Goal: Task Accomplishment & Management: Use online tool/utility

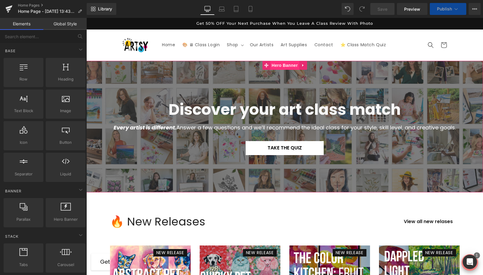
click at [283, 66] on span "Hero Banner" at bounding box center [284, 65] width 29 height 9
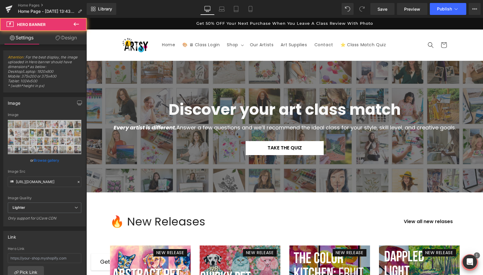
click at [128, 84] on div at bounding box center [284, 127] width 396 height 132
click at [72, 20] on button at bounding box center [76, 24] width 21 height 13
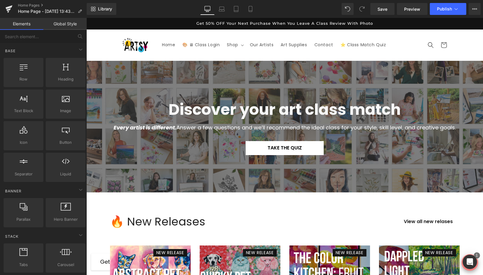
click at [96, 45] on sticky-header "Home 🎨 🖥 Class Login Shop Shop All Classes All Classes" at bounding box center [284, 45] width 396 height 31
click at [93, 83] on div at bounding box center [284, 127] width 396 height 132
click at [102, 51] on sticky-header "Home 🎨 🖥 Class Login Shop Shop All Classes All Classes" at bounding box center [284, 45] width 396 height 31
click at [86, 18] on div "125px" at bounding box center [86, 18] width 0 height 0
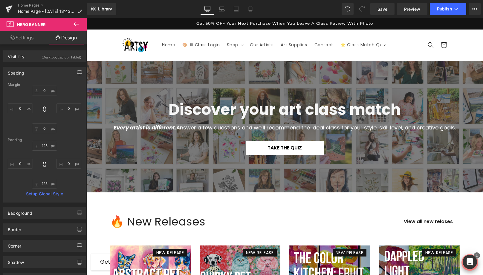
click at [151, 138] on div "Every artist is different. Answer a few questions and we’ll recommend the ideal…" at bounding box center [284, 130] width 396 height 22
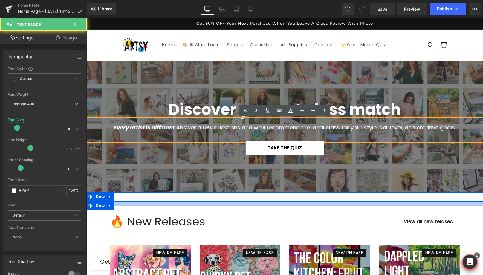
click at [131, 202] on div at bounding box center [284, 204] width 396 height 4
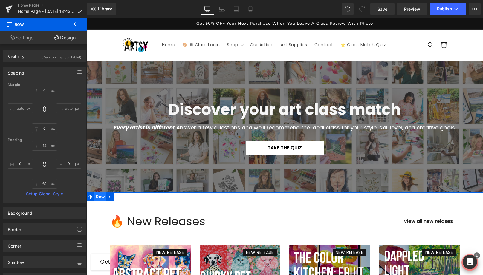
click at [99, 196] on span "Row" at bounding box center [100, 197] width 12 height 9
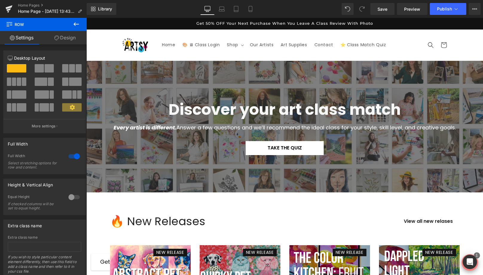
click at [107, 39] on header "Home 🎨 🖥 Class Login Shop Shop All Classes All Classes" at bounding box center [284, 45] width 358 height 31
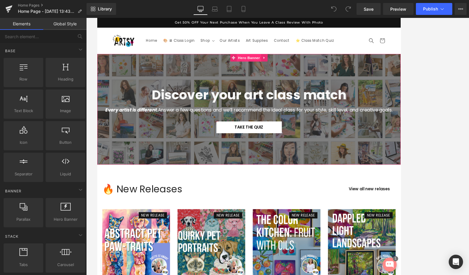
click at [279, 63] on span "Hero Banner" at bounding box center [277, 65] width 29 height 9
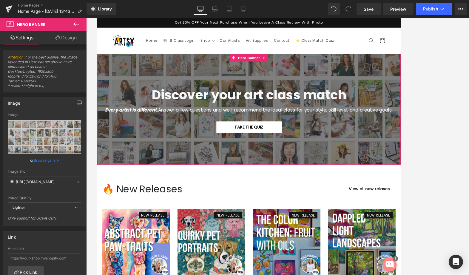
click at [76, 40] on link "Design" at bounding box center [65, 37] width 43 height 13
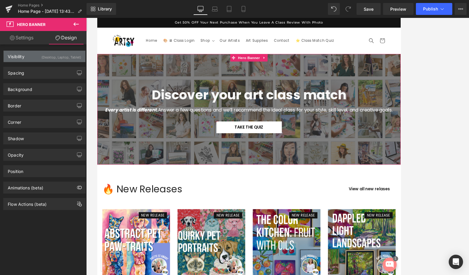
click at [31, 54] on div "Visibility (Desktop, Laptop, Tablet)" at bounding box center [45, 56] width 82 height 11
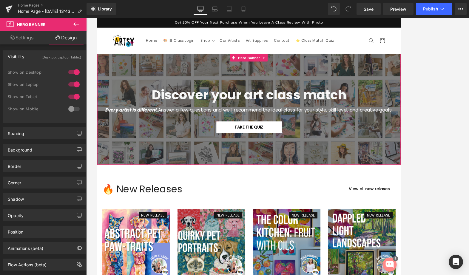
click at [69, 72] on div at bounding box center [74, 72] width 14 height 10
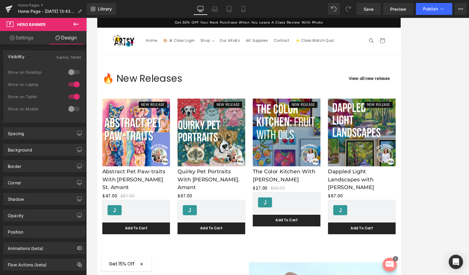
click at [69, 83] on div at bounding box center [74, 85] width 14 height 10
click at [76, 22] on icon at bounding box center [76, 24] width 7 height 7
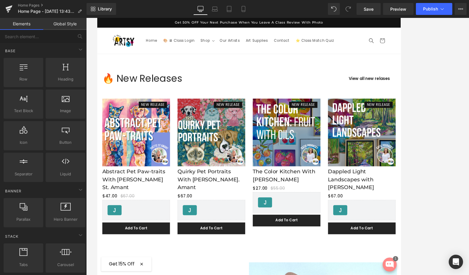
click at [56, 26] on link "Global Style" at bounding box center [64, 24] width 43 height 12
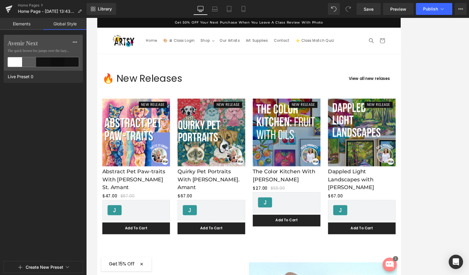
click at [25, 26] on link "Elements" at bounding box center [21, 24] width 43 height 12
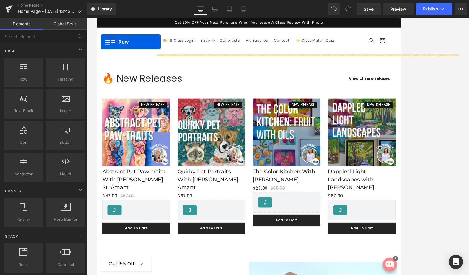
drag, startPoint x: 123, startPoint y: 93, endPoint x: 107, endPoint y: 65, distance: 32.3
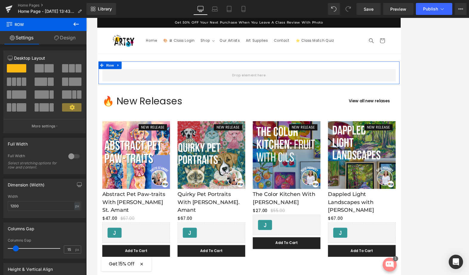
click at [60, 39] on link "Design" at bounding box center [64, 37] width 43 height 13
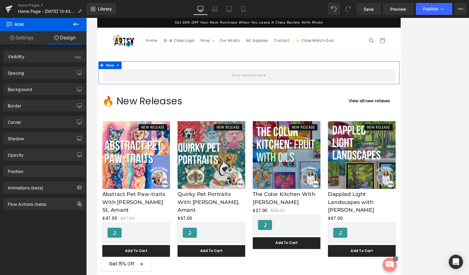
click at [16, 37] on link "Settings" at bounding box center [21, 37] width 43 height 13
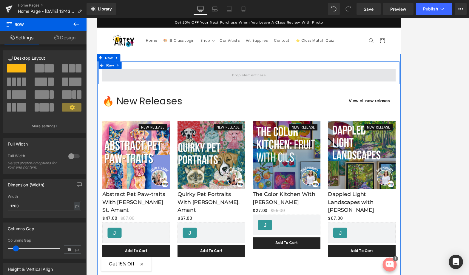
click at [261, 83] on span at bounding box center [278, 86] width 44 height 10
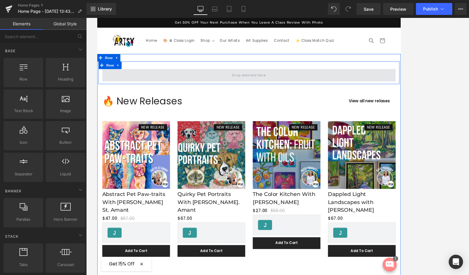
click at [261, 83] on span at bounding box center [278, 86] width 44 height 10
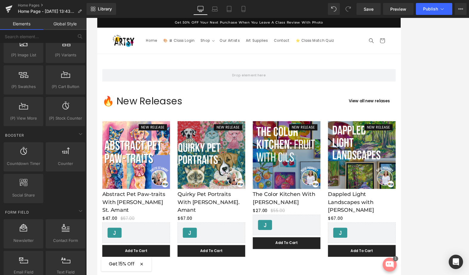
scroll to position [1113, 0]
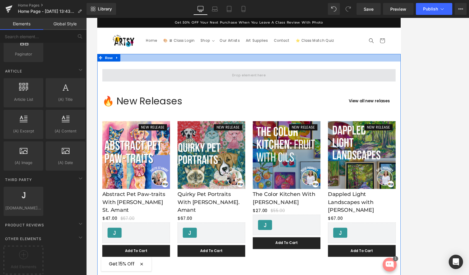
drag, startPoint x: 129, startPoint y: 276, endPoint x: 195, endPoint y: 90, distance: 197.6
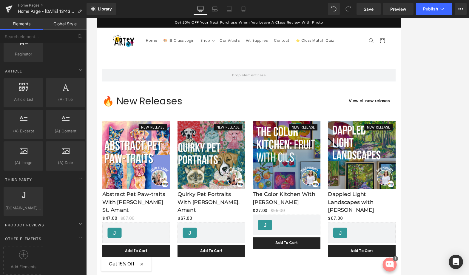
click at [13, 256] on div at bounding box center [23, 257] width 37 height 13
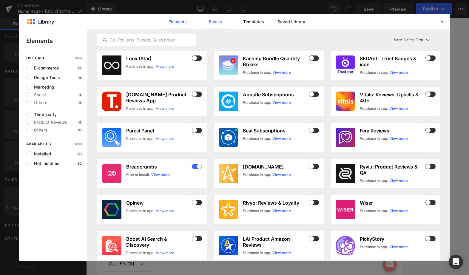
click at [219, 19] on link "Blocks" at bounding box center [216, 21] width 28 height 15
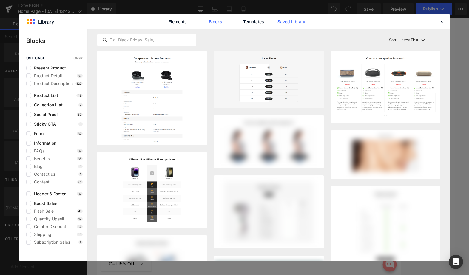
click at [302, 21] on link "Saved Library" at bounding box center [291, 21] width 28 height 15
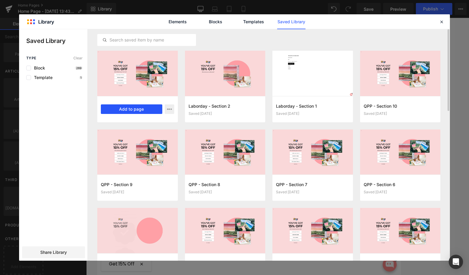
click at [0, 0] on button "Add to page" at bounding box center [0, 0] width 0 height 0
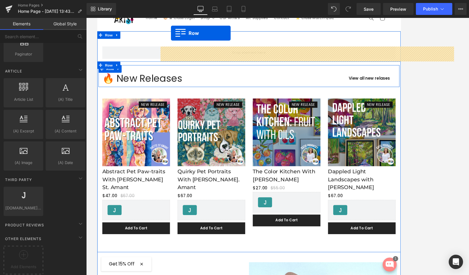
scroll to position [0, 0]
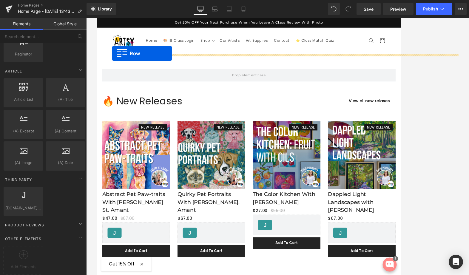
drag, startPoint x: 102, startPoint y: 37, endPoint x: 115, endPoint y: 60, distance: 26.2
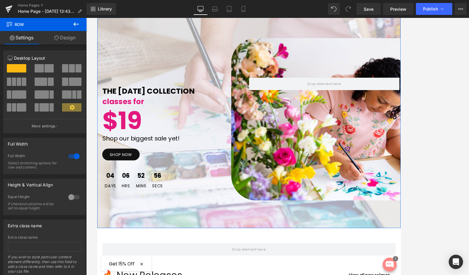
scroll to position [145, 0]
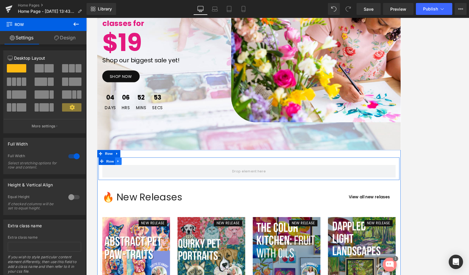
click at [121, 188] on icon at bounding box center [121, 188] width 1 height 3
click at [136, 186] on icon at bounding box center [138, 188] width 4 height 4
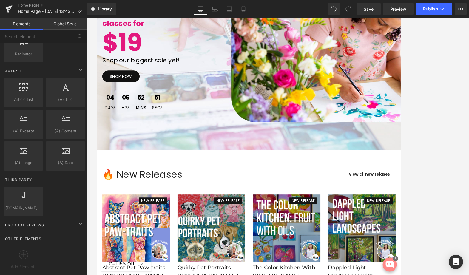
click at [390, 174] on div at bounding box center [277, 146] width 383 height 257
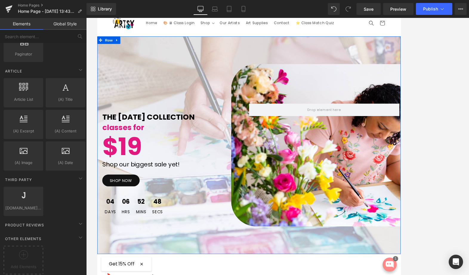
scroll to position [14, 0]
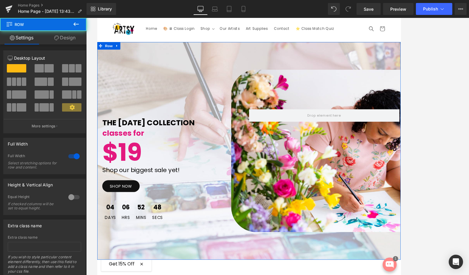
click at [221, 89] on div "THE LABOR DAY COLLECTION Text Block classes for Text Block $19 Text Block Shop …" at bounding box center [277, 176] width 361 height 259
click at [77, 157] on div at bounding box center [74, 157] width 14 height 10
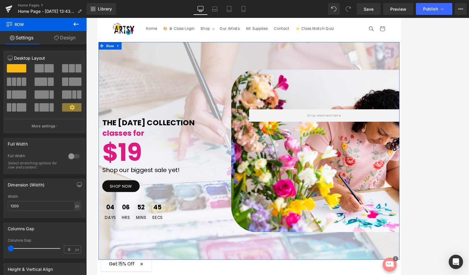
click at [73, 157] on div at bounding box center [74, 157] width 14 height 10
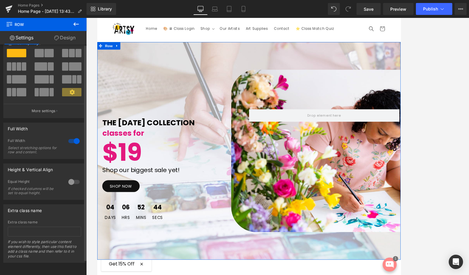
scroll to position [0, 0]
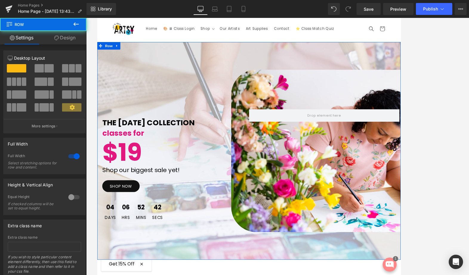
click at [158, 106] on div "THE LABOR DAY COLLECTION Text Block classes for Text Block $19 Text Block Shop …" at bounding box center [277, 176] width 361 height 259
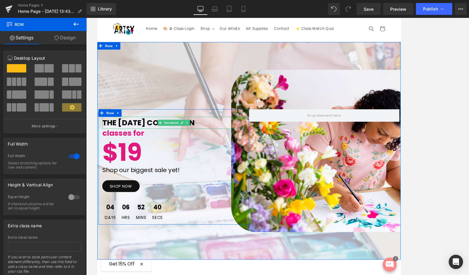
scroll to position [25, 0]
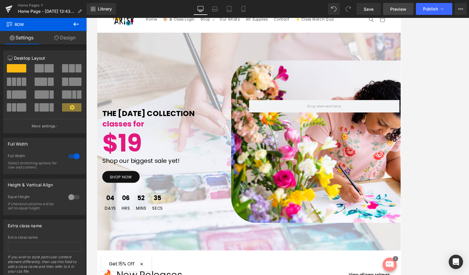
click at [390, 8] on link "Preview" at bounding box center [398, 9] width 30 height 12
click at [368, 7] on span "Save" at bounding box center [369, 9] width 10 height 6
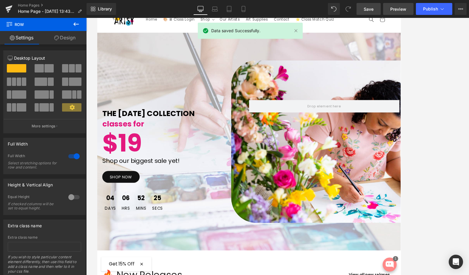
click at [390, 11] on span "Preview" at bounding box center [399, 9] width 16 height 6
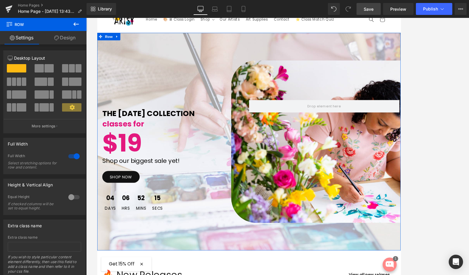
scroll to position [0, 0]
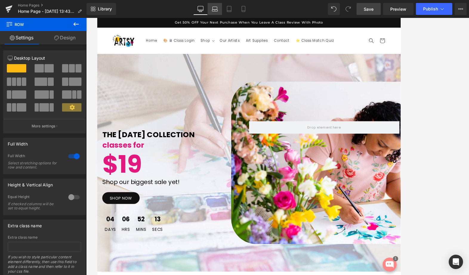
click at [215, 9] on icon at bounding box center [215, 9] width 6 height 6
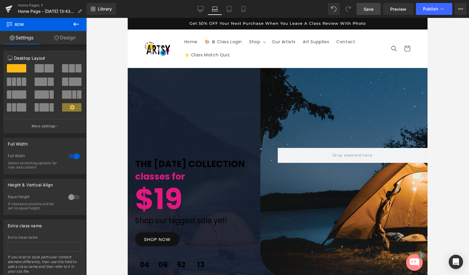
scroll to position [7, 0]
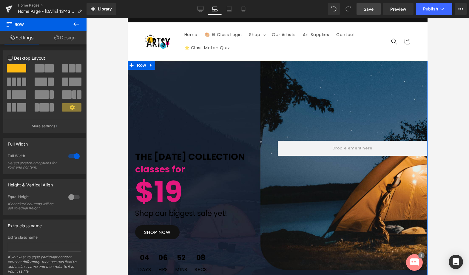
click at [207, 104] on div "THE LABOR DAY COLLECTION Text Block classes for Text Block $19 Text Block Shop …" at bounding box center [278, 190] width 300 height 259
click at [141, 65] on span "Row" at bounding box center [142, 65] width 12 height 9
click at [65, 39] on link "Design" at bounding box center [64, 37] width 43 height 13
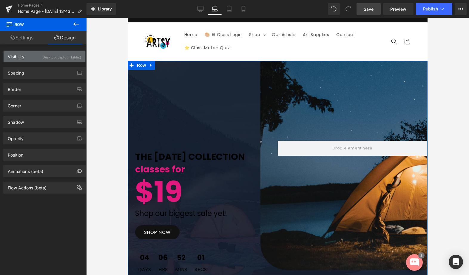
click at [44, 54] on div "(Desktop, Laptop, Tablet)" at bounding box center [62, 56] width 40 height 10
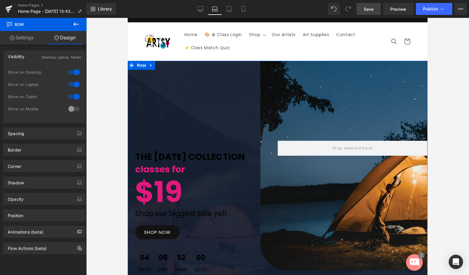
click at [44, 54] on div "(Desktop, Laptop, Tablet)" at bounding box center [62, 56] width 40 height 10
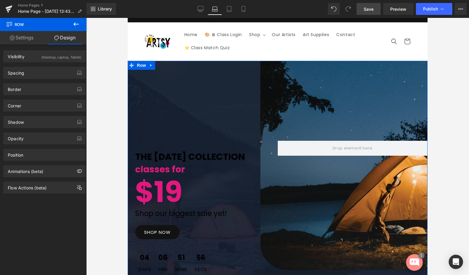
click at [25, 35] on link "Settings" at bounding box center [21, 37] width 43 height 13
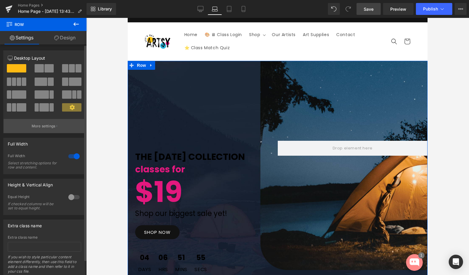
click at [48, 125] on p "More settings" at bounding box center [44, 126] width 24 height 5
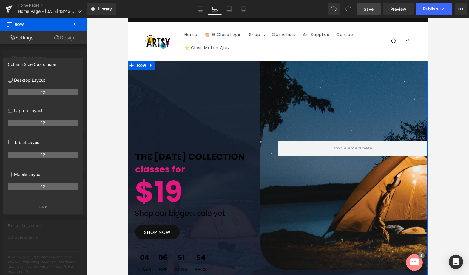
click at [24, 33] on link "Settings" at bounding box center [21, 37] width 43 height 13
click at [38, 206] on button "Back" at bounding box center [43, 206] width 80 height 13
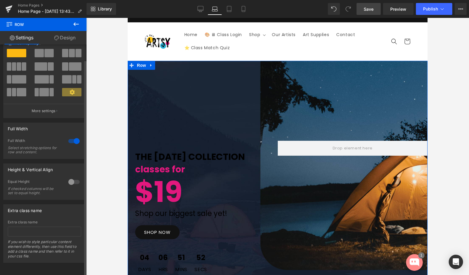
scroll to position [0, 0]
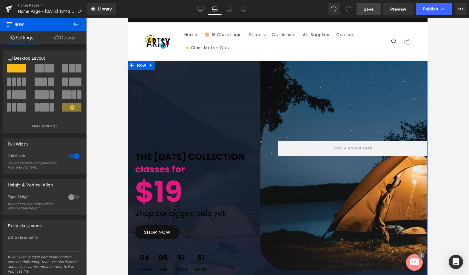
click at [164, 131] on div "THE LABOR DAY COLLECTION Text Block classes for Text Block $19 Text Block Shop …" at bounding box center [278, 190] width 300 height 259
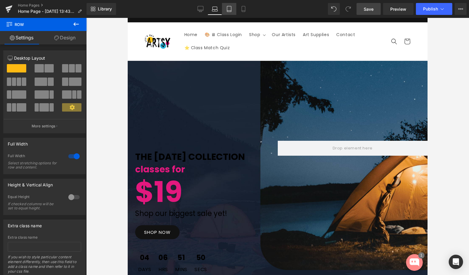
click at [233, 7] on link "Tablet" at bounding box center [229, 9] width 14 height 12
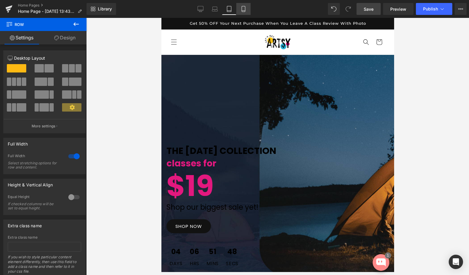
click at [246, 12] on link "Mobile" at bounding box center [243, 9] width 14 height 12
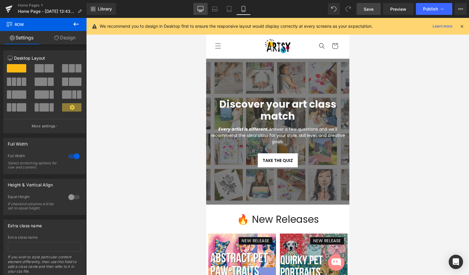
click at [202, 6] on icon at bounding box center [201, 9] width 6 height 6
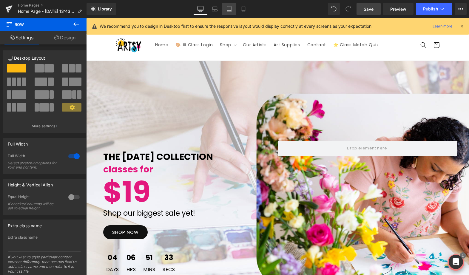
click at [232, 9] on icon at bounding box center [229, 9] width 6 height 6
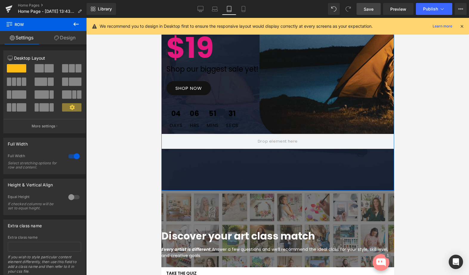
scroll to position [221, 0]
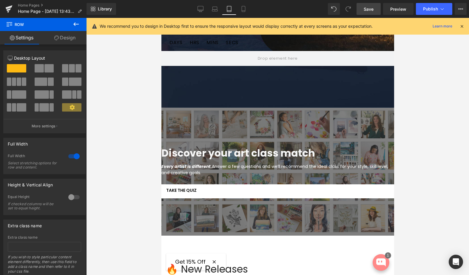
click at [185, 158] on div "Discover your art class match Heading" at bounding box center [277, 152] width 233 height 14
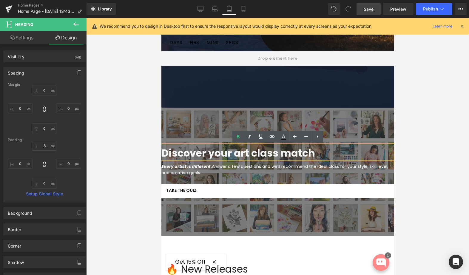
click at [268, 117] on div at bounding box center [277, 172] width 233 height 128
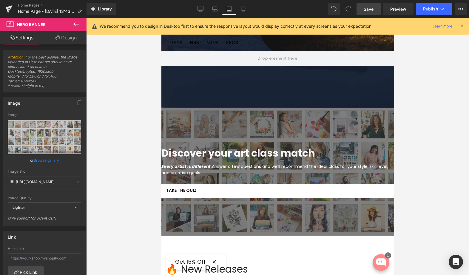
click at [215, 110] on div at bounding box center [277, 172] width 233 height 128
click at [277, 112] on span "Hero Banner" at bounding box center [277, 112] width 29 height 9
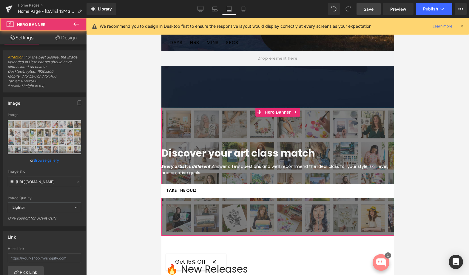
click at [71, 35] on link "Design" at bounding box center [65, 37] width 43 height 13
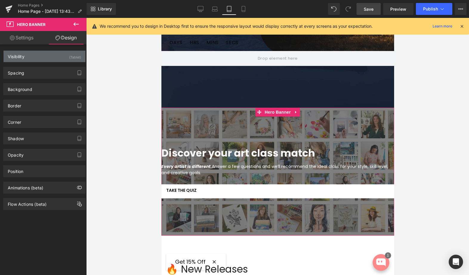
click at [33, 56] on div "Visibility (Tablet)" at bounding box center [45, 56] width 82 height 11
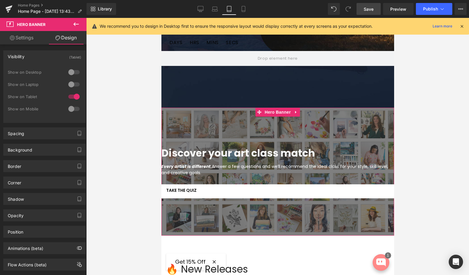
click at [70, 82] on div at bounding box center [74, 85] width 14 height 10
click at [71, 74] on div at bounding box center [74, 72] width 14 height 10
click at [70, 104] on div "Show on Tablet" at bounding box center [44, 100] width 73 height 12
click at [72, 107] on div at bounding box center [74, 109] width 14 height 10
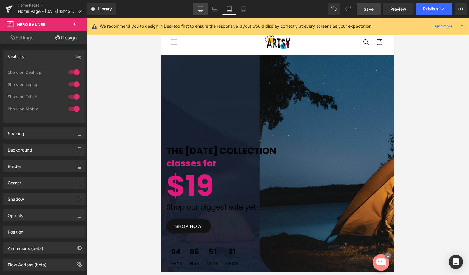
click at [201, 8] on icon at bounding box center [201, 9] width 6 height 6
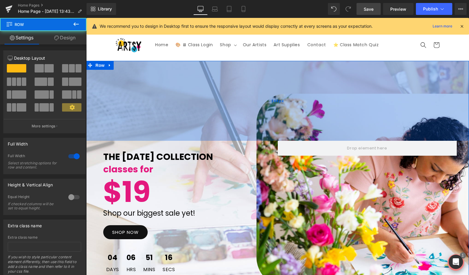
click at [140, 81] on div "THE LABOR DAY COLLECTION Text Block classes for Text Block $19 Text Block Shop …" at bounding box center [277, 190] width 383 height 259
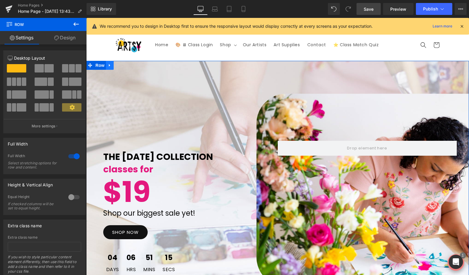
click at [110, 63] on icon at bounding box center [110, 65] width 4 height 4
click at [124, 66] on icon at bounding box center [125, 65] width 4 height 4
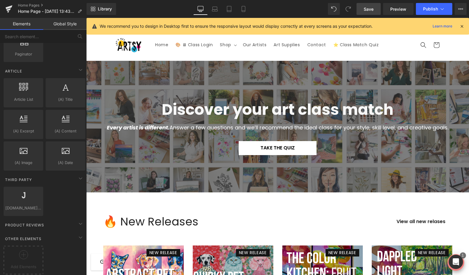
click at [363, 10] on link "Save" at bounding box center [369, 9] width 24 height 12
